Goal: Information Seeking & Learning: Learn about a topic

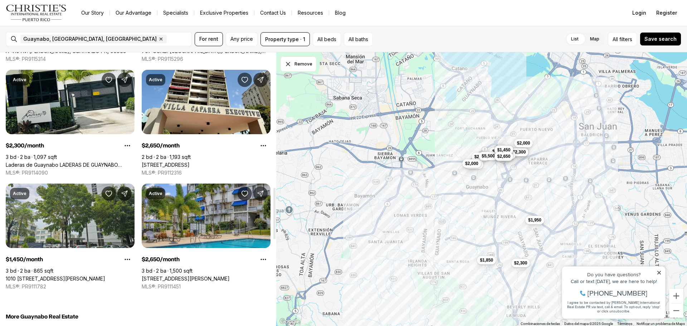
scroll to position [858, 0]
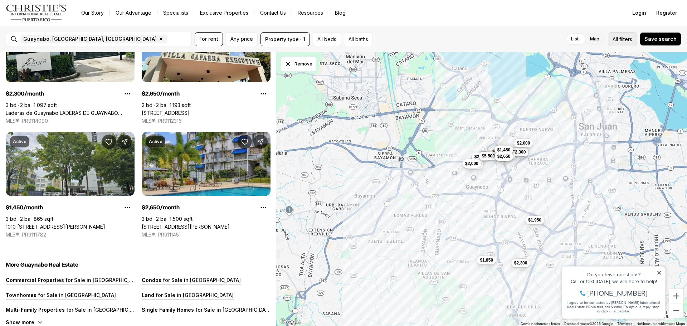
click at [622, 39] on span "filters" at bounding box center [625, 39] width 13 height 8
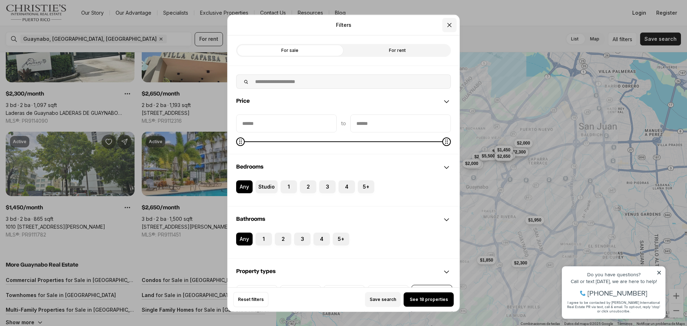
click at [447, 22] on icon "Close" at bounding box center [449, 24] width 7 height 7
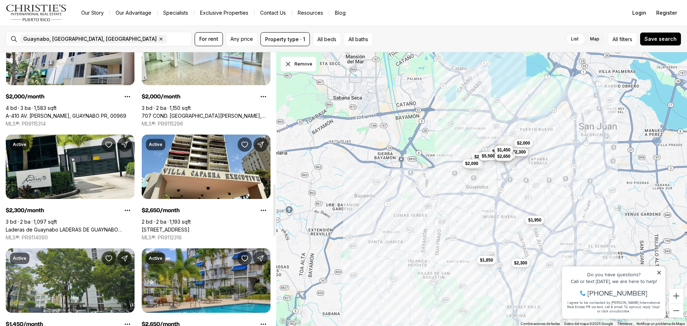
scroll to position [679, 0]
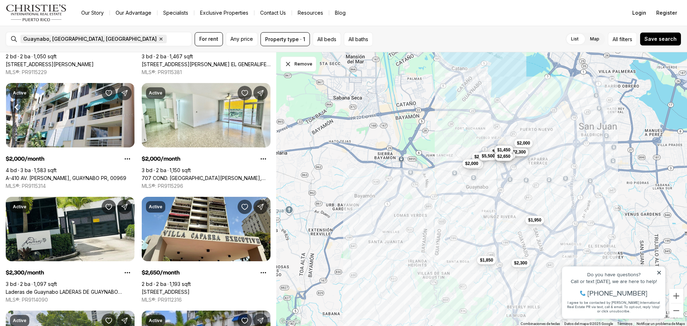
click at [160, 40] on icon "button" at bounding box center [161, 39] width 3 height 3
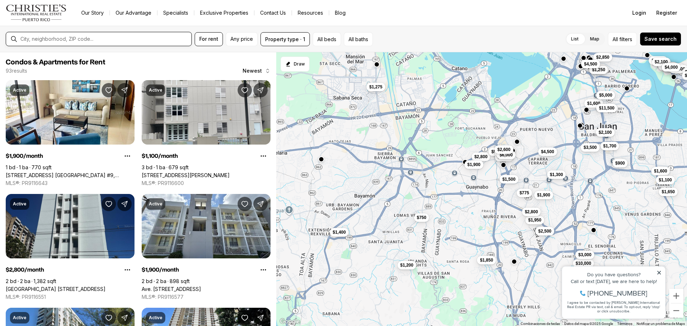
click at [55, 38] on input "text" at bounding box center [104, 39] width 168 height 6
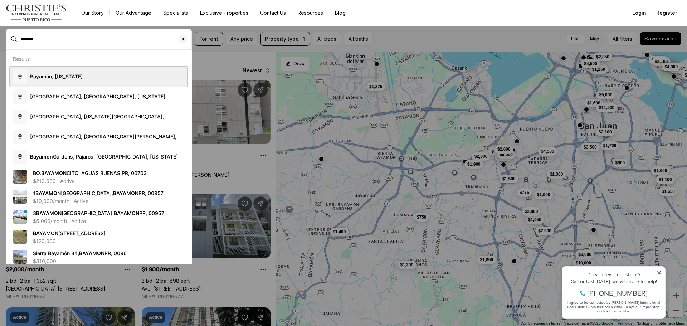
click at [64, 79] on span "Bayamón, [US_STATE]" at bounding box center [56, 76] width 53 height 7
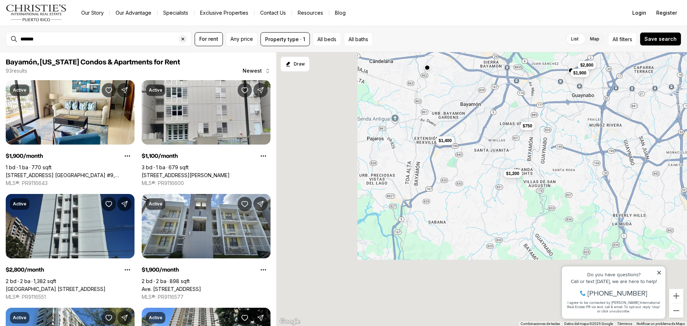
type input "**********"
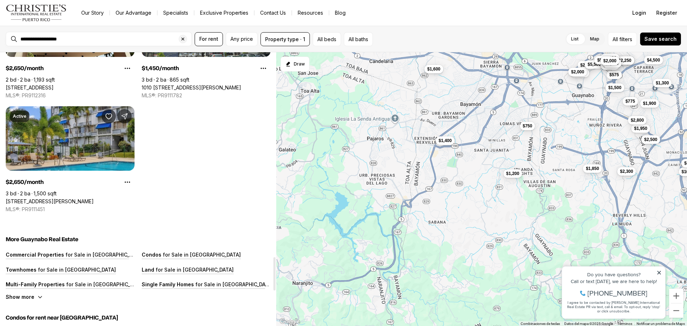
scroll to position [1681, 0]
